Goal: Navigation & Orientation: Find specific page/section

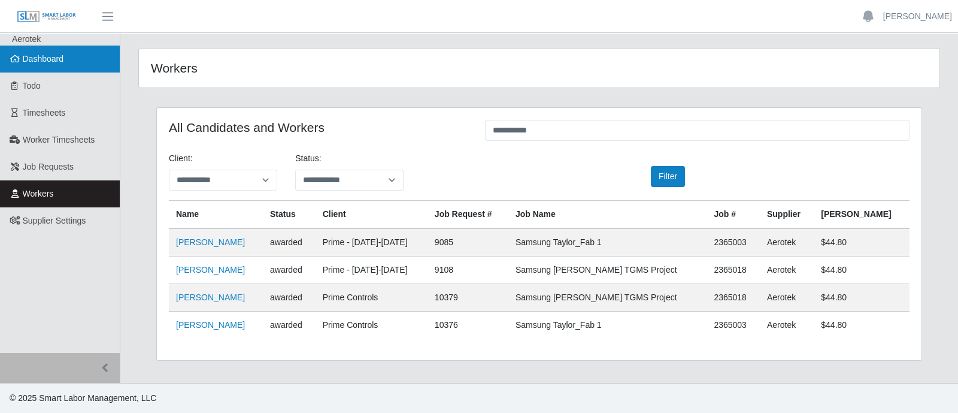
click at [51, 63] on span "Dashboard" at bounding box center [43, 59] width 41 height 10
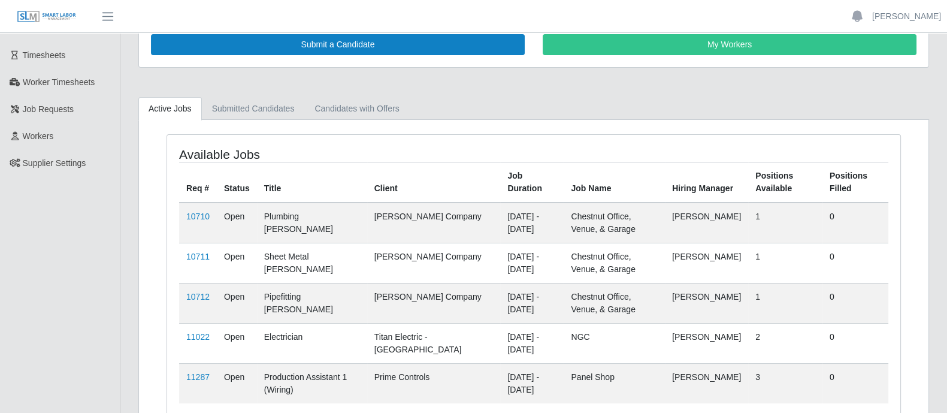
scroll to position [122, 0]
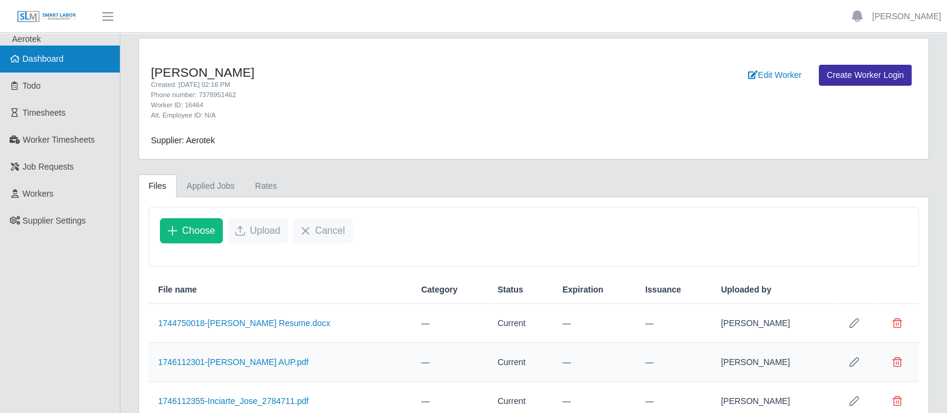
click at [47, 58] on span "Dashboard" at bounding box center [43, 59] width 41 height 10
